Goal: Check status

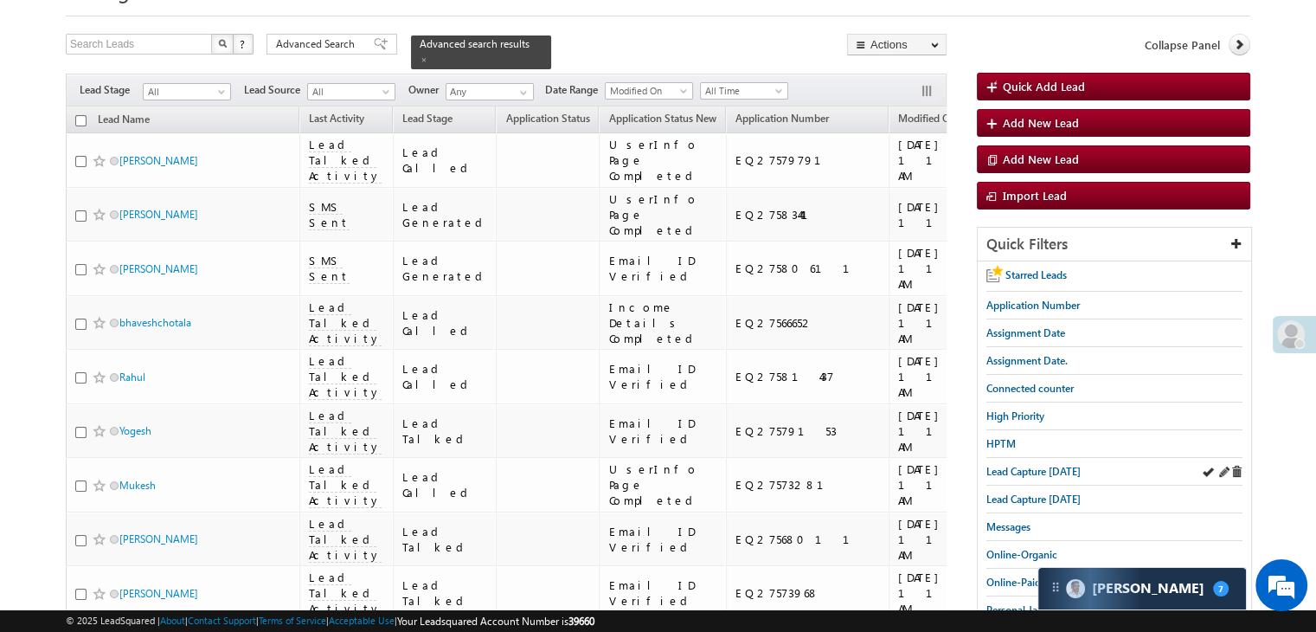
click at [1040, 475] on div "Lead Capture [DATE]" at bounding box center [1115, 472] width 256 height 28
click at [1039, 467] on span "Lead Capture [DATE]" at bounding box center [1034, 471] width 94 height 13
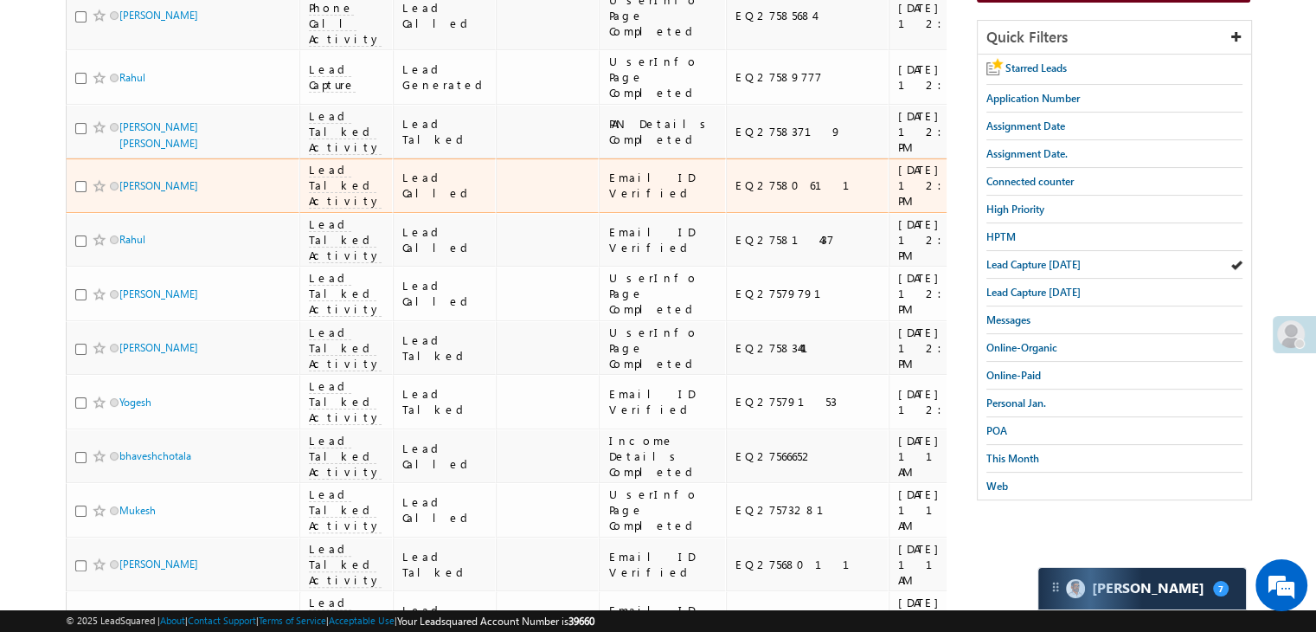
scroll to position [260, 0]
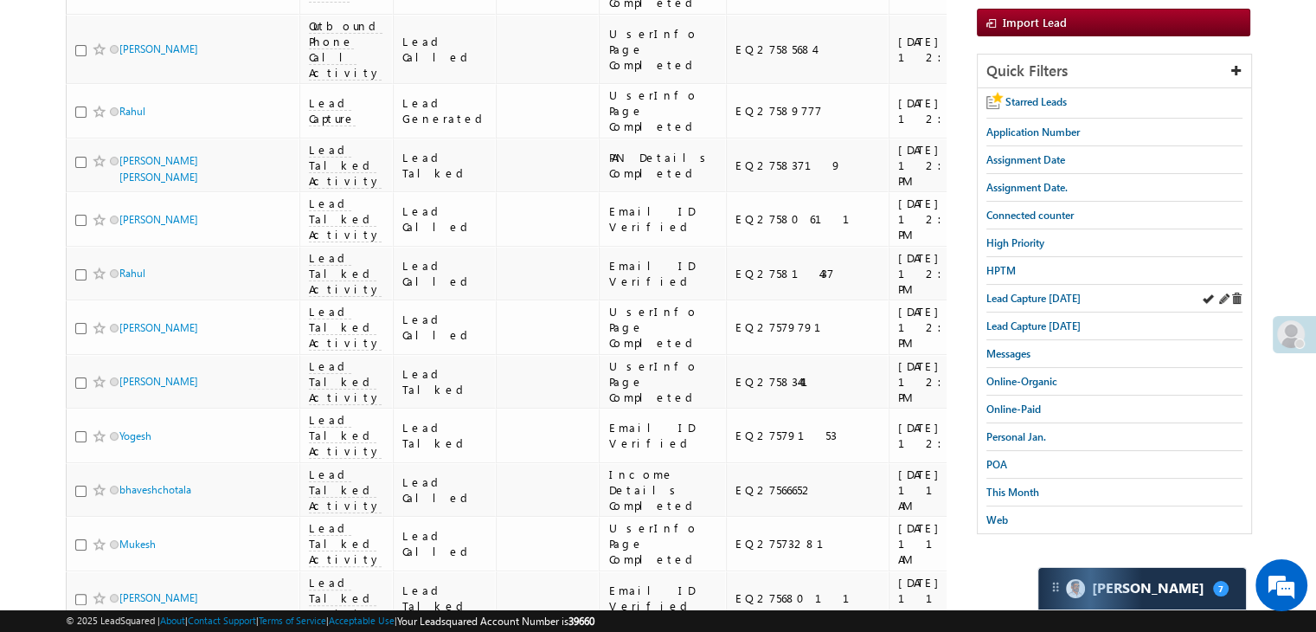
click at [1045, 285] on div "Lead Capture [DATE]" at bounding box center [1115, 299] width 256 height 28
click at [1040, 298] on span "Lead Capture [DATE]" at bounding box center [1034, 298] width 94 height 13
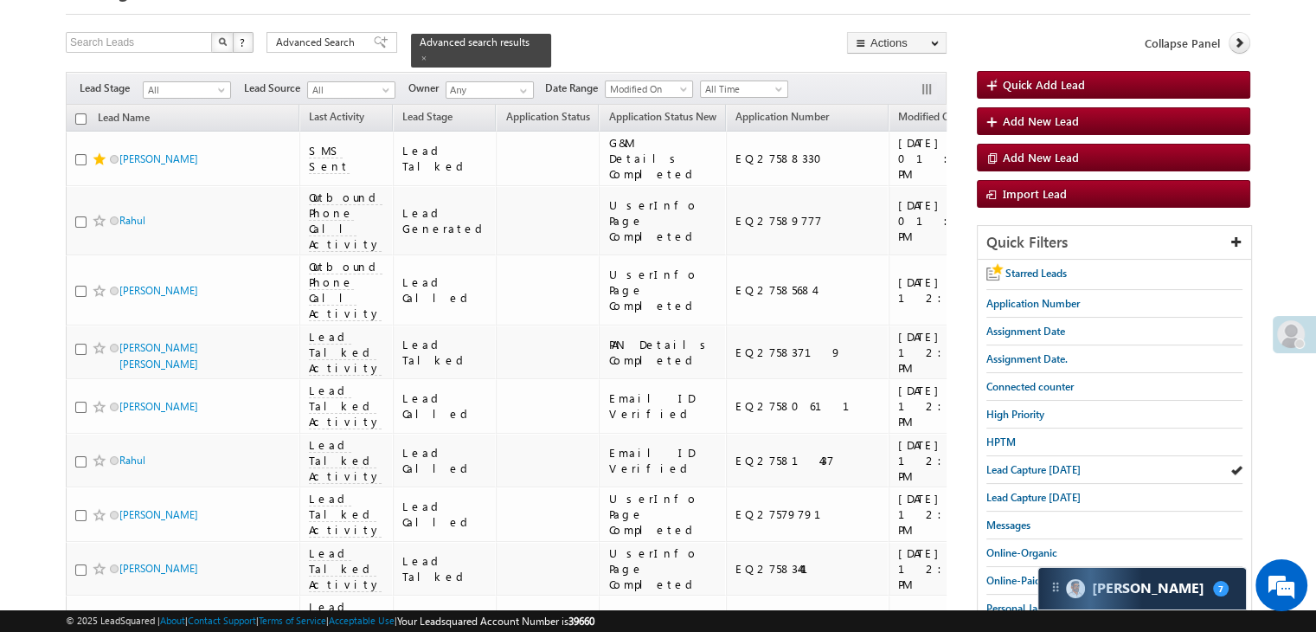
scroll to position [87, 0]
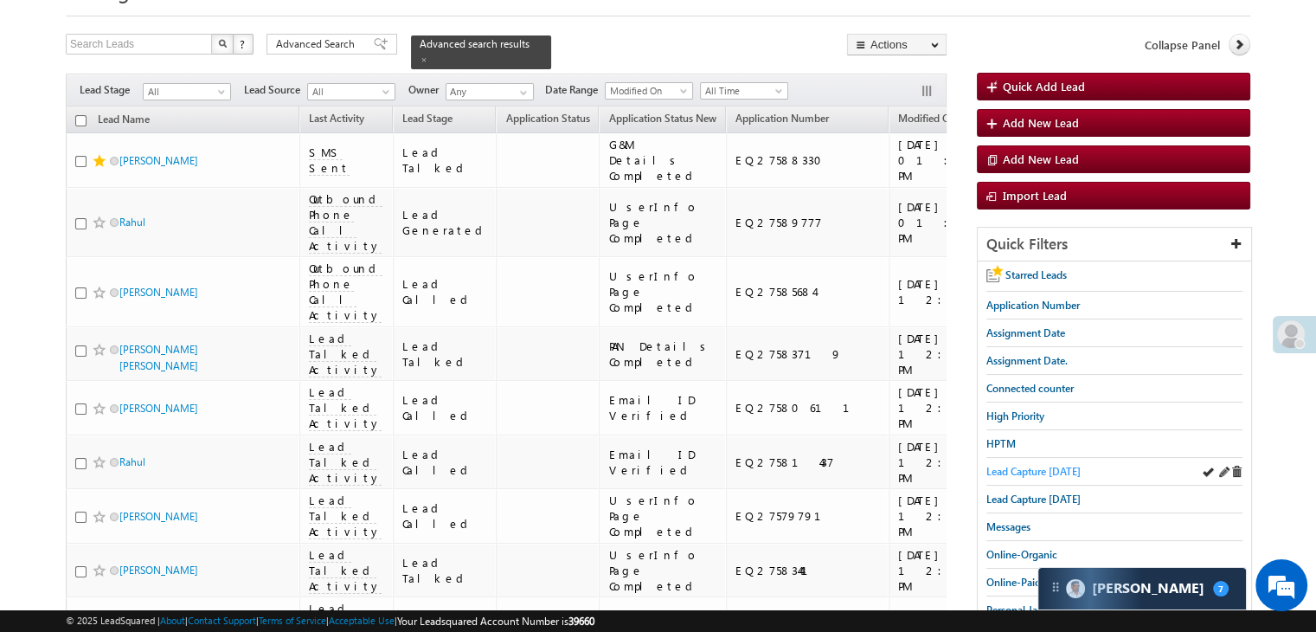
click at [1062, 473] on span "Lead Capture [DATE]" at bounding box center [1034, 471] width 94 height 13
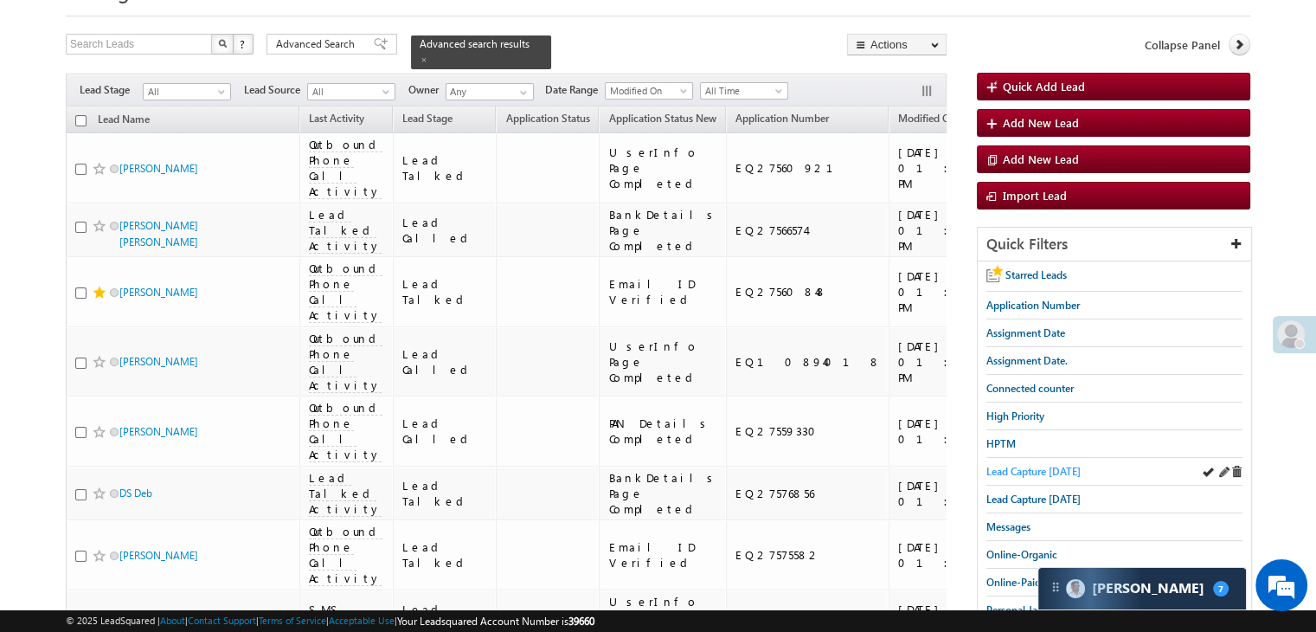
click at [1003, 467] on span "Lead Capture [DATE]" at bounding box center [1034, 471] width 94 height 13
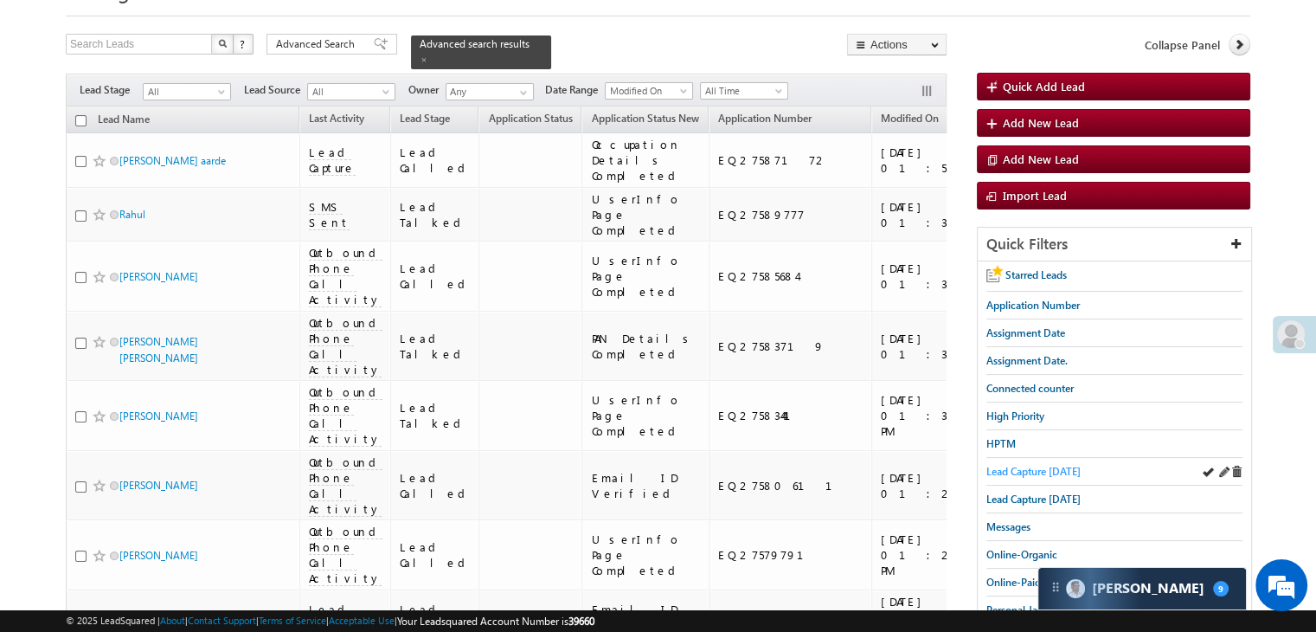
scroll to position [87, 0]
click at [1032, 470] on span "Lead Capture today" at bounding box center [1034, 471] width 94 height 13
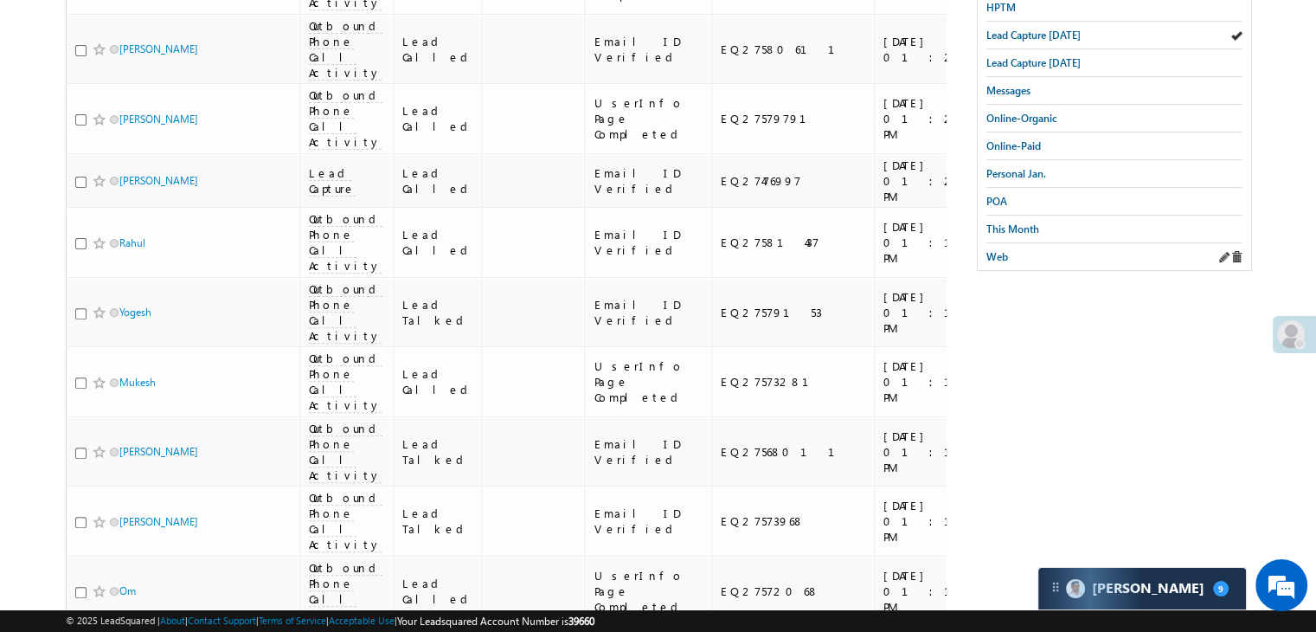
scroll to position [519, 0]
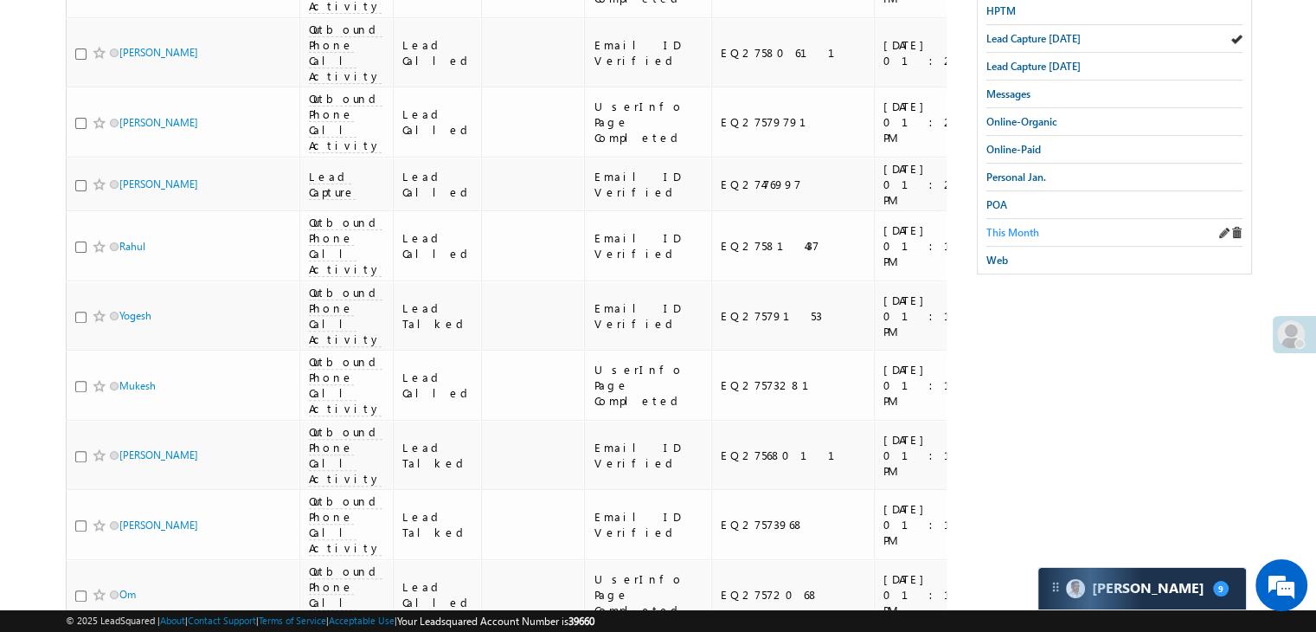
click at [1020, 230] on span "This Month" at bounding box center [1013, 232] width 53 height 13
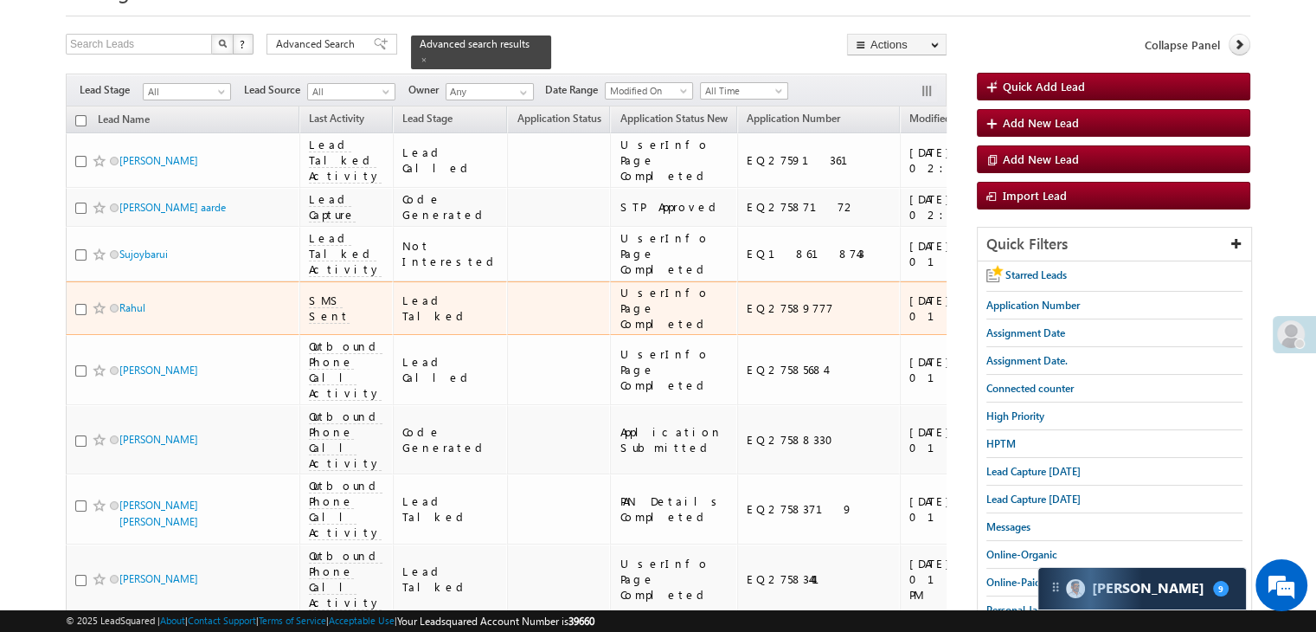
scroll to position [173, 0]
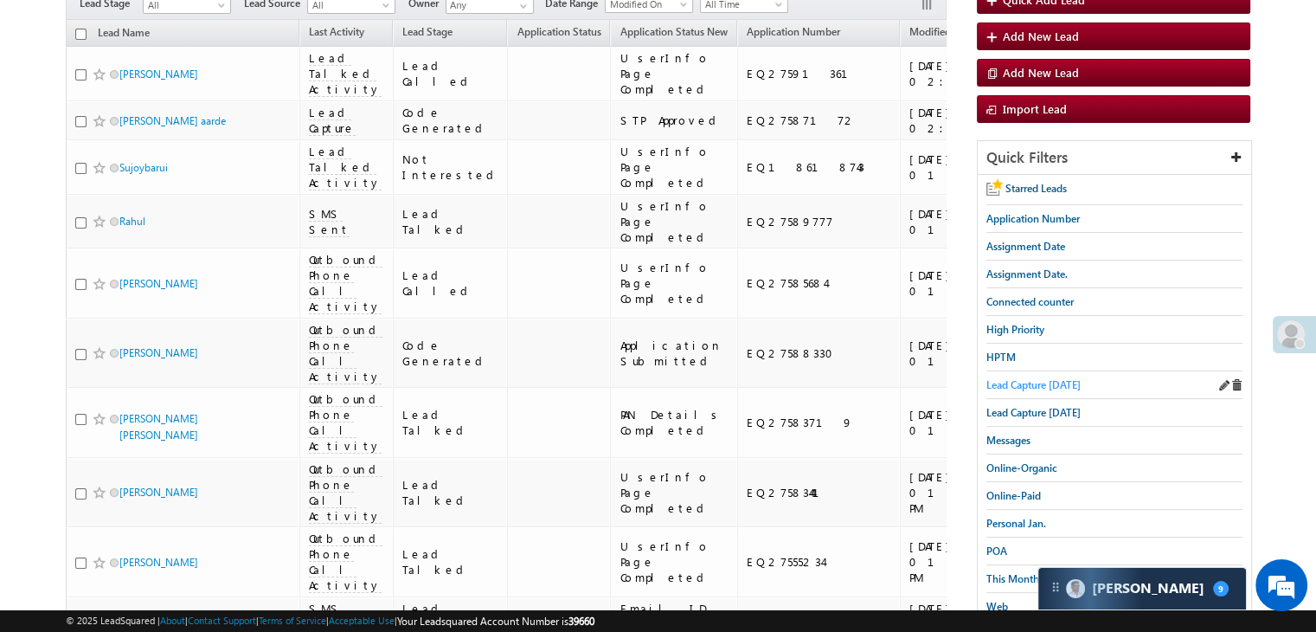
click at [1042, 378] on span "Lead Capture [DATE]" at bounding box center [1034, 384] width 94 height 13
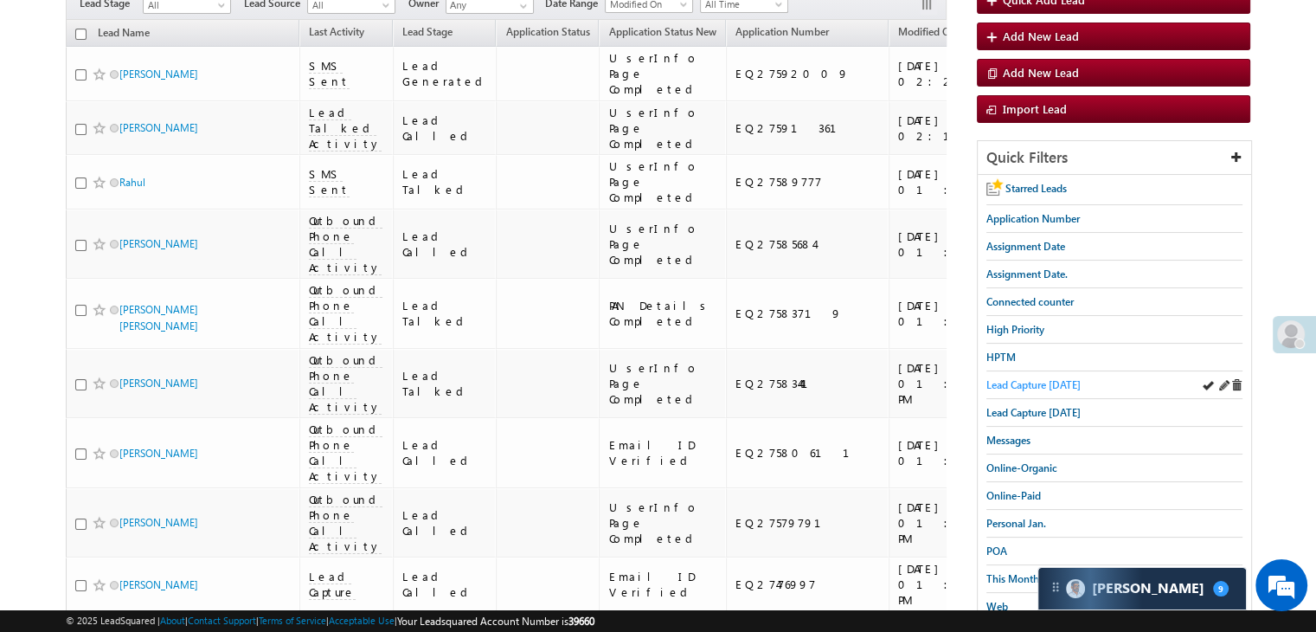
click at [1043, 380] on span "Lead Capture [DATE]" at bounding box center [1034, 384] width 94 height 13
click at [1064, 378] on span "Lead Capture [DATE]" at bounding box center [1034, 384] width 94 height 13
